Goal: Information Seeking & Learning: Learn about a topic

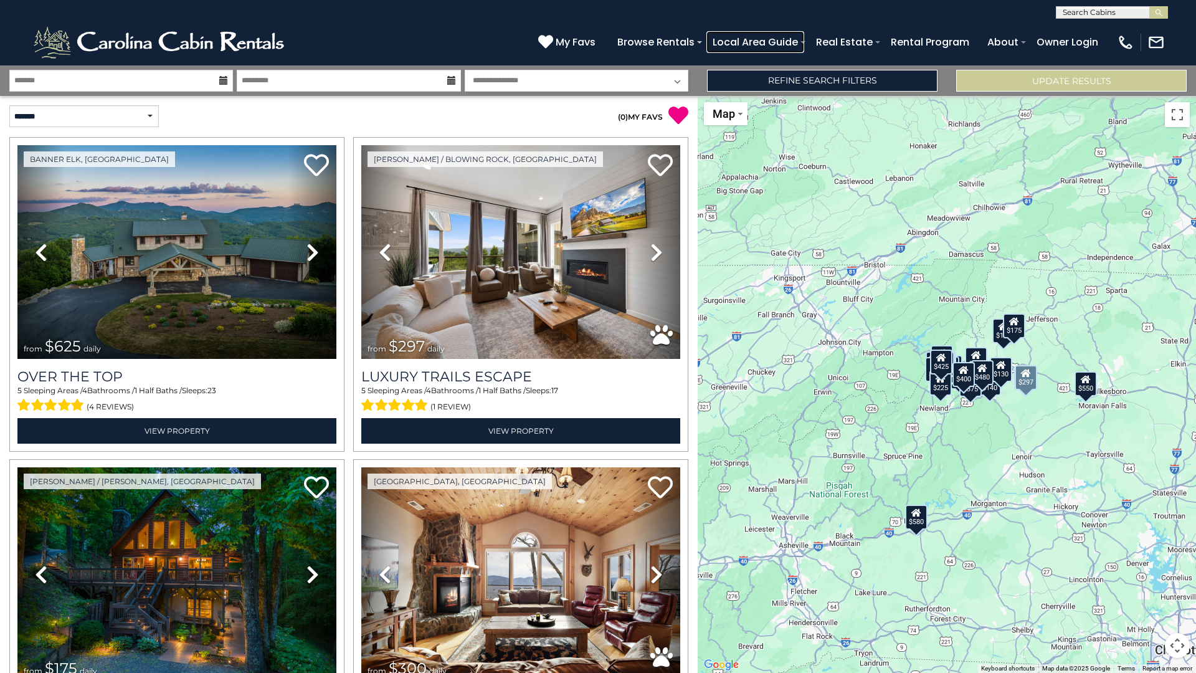
click at [759, 42] on link "Local Area Guide" at bounding box center [755, 42] width 98 height 22
